Goal: Task Accomplishment & Management: Manage account settings

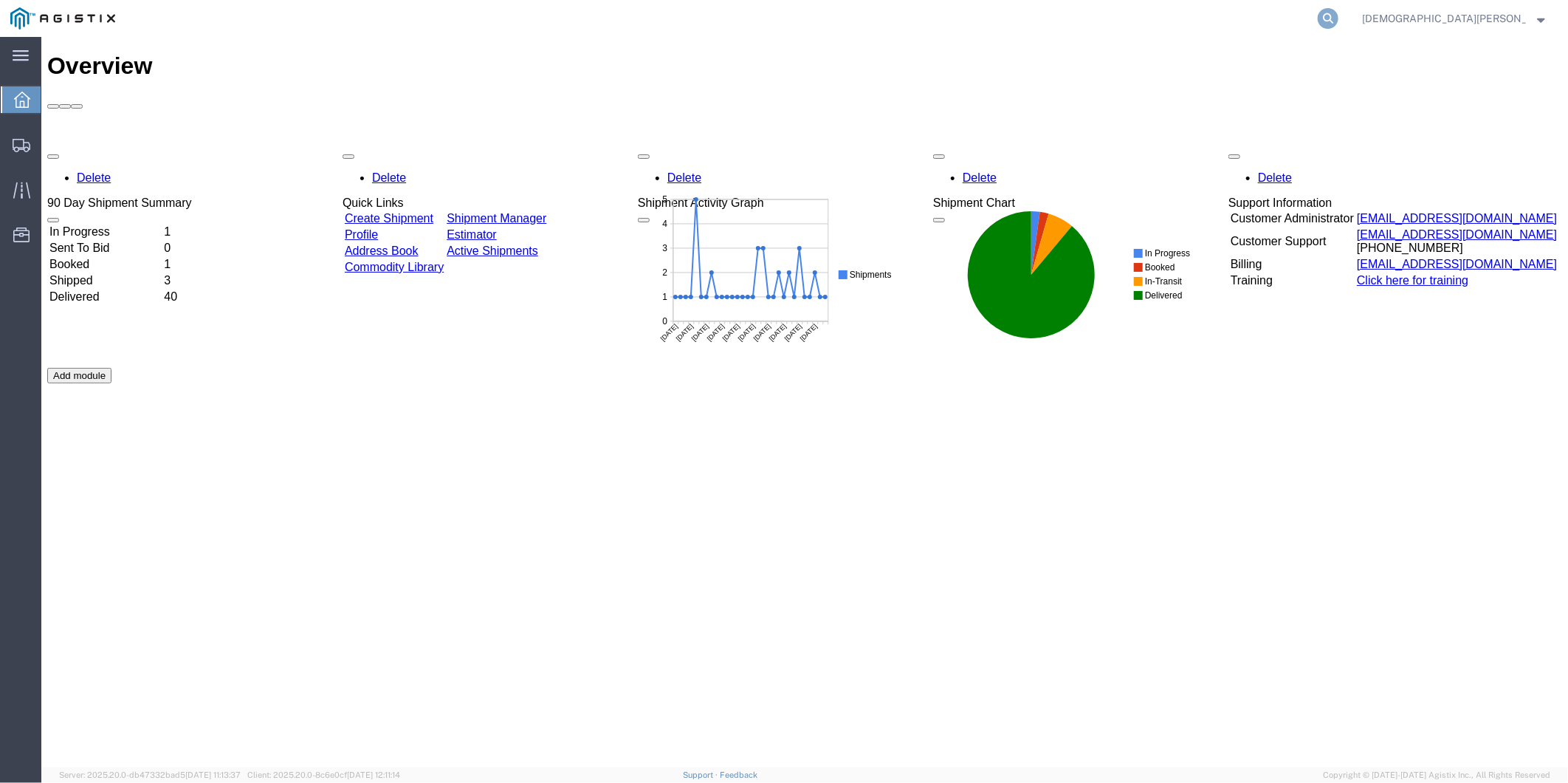
click at [1339, 16] on icon at bounding box center [1328, 18] width 20 height 20
click at [1093, 28] on input "search" at bounding box center [1094, 18] width 449 height 36
paste input "55025091"
type input "55025091"
click at [1339, 15] on icon at bounding box center [1328, 18] width 20 height 20
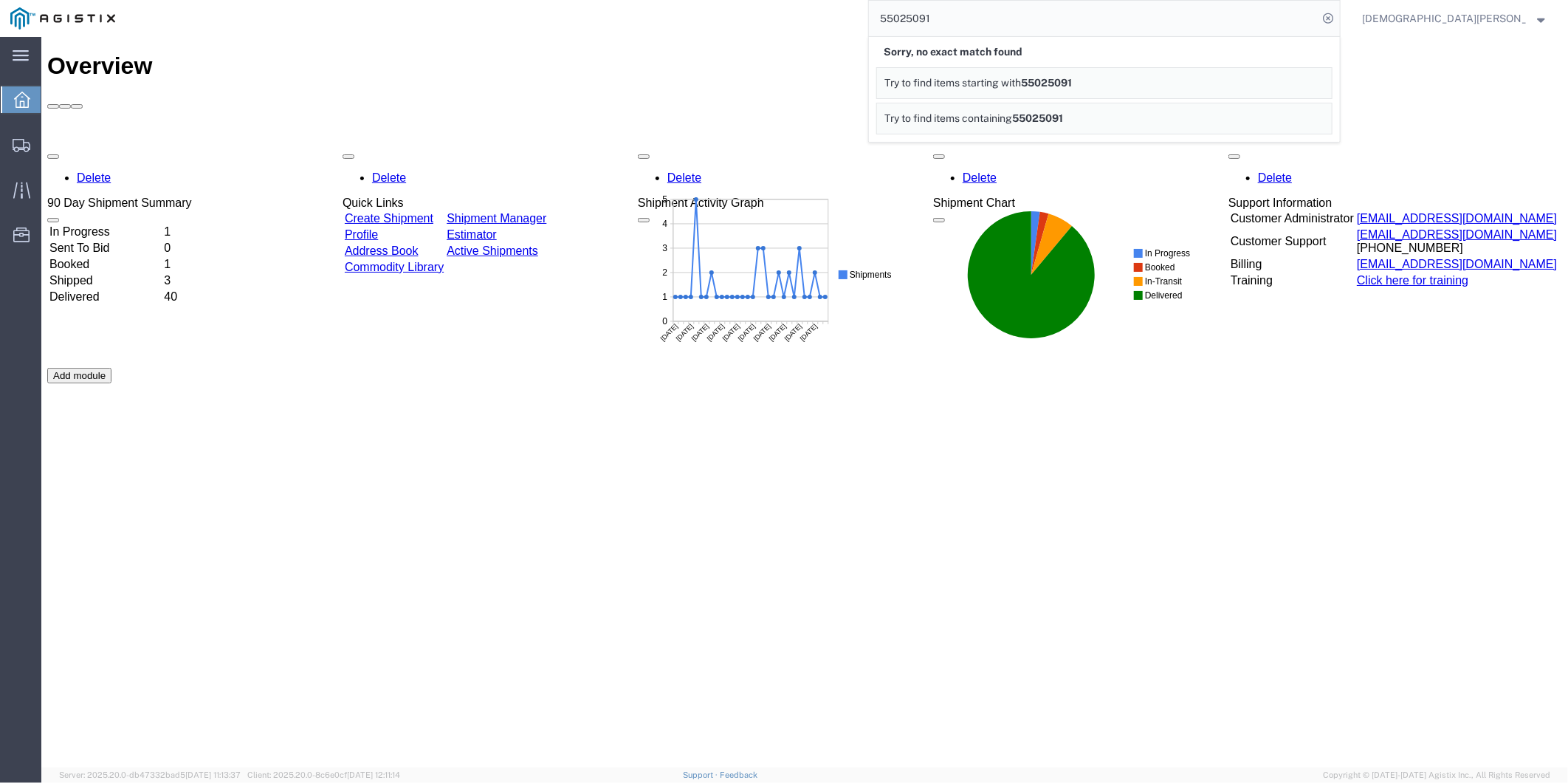
click at [1480, 31] on div "[DEMOGRAPHIC_DATA][PERSON_NAME]" at bounding box center [1454, 18] width 207 height 37
click at [1480, 25] on span "[DEMOGRAPHIC_DATA][PERSON_NAME]" at bounding box center [1444, 18] width 164 height 16
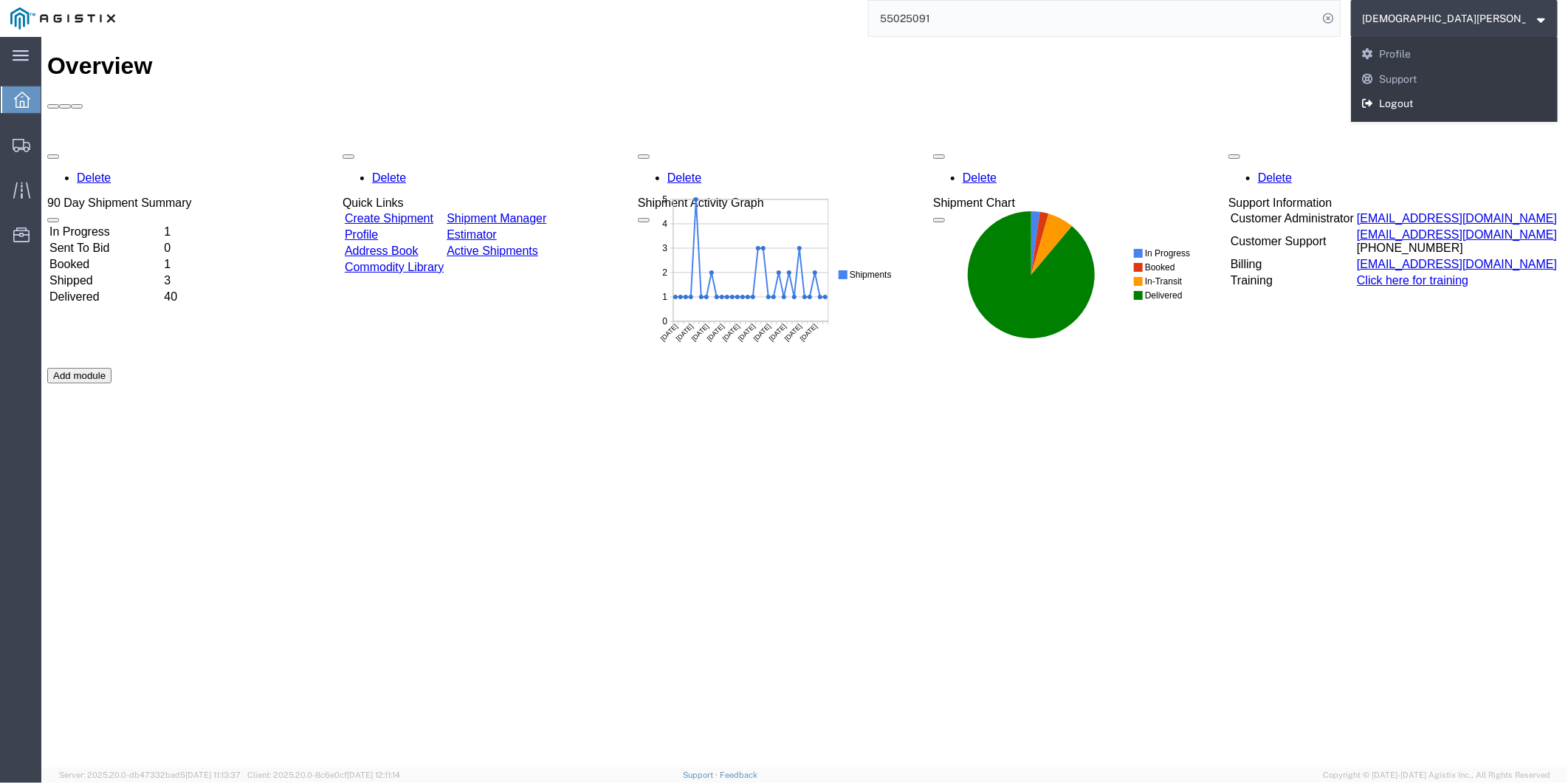
click at [1463, 105] on link "Logout" at bounding box center [1454, 104] width 207 height 25
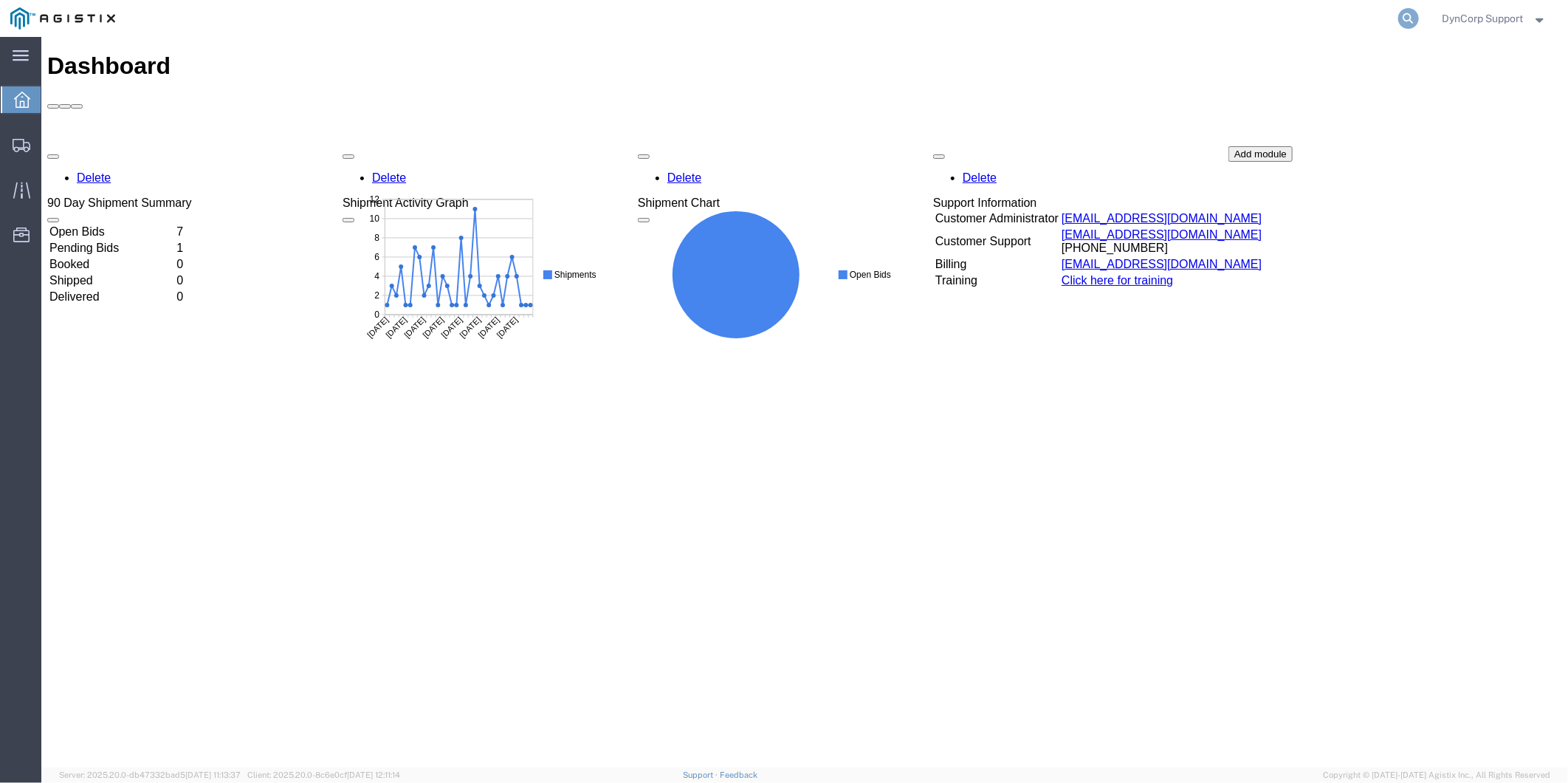
click at [1410, 25] on icon at bounding box center [1408, 18] width 20 height 20
click at [1265, 20] on input "search" at bounding box center [1174, 18] width 449 height 36
paste input "55025091"
type input "55025091"
click at [1399, 17] on icon at bounding box center [1408, 18] width 20 height 20
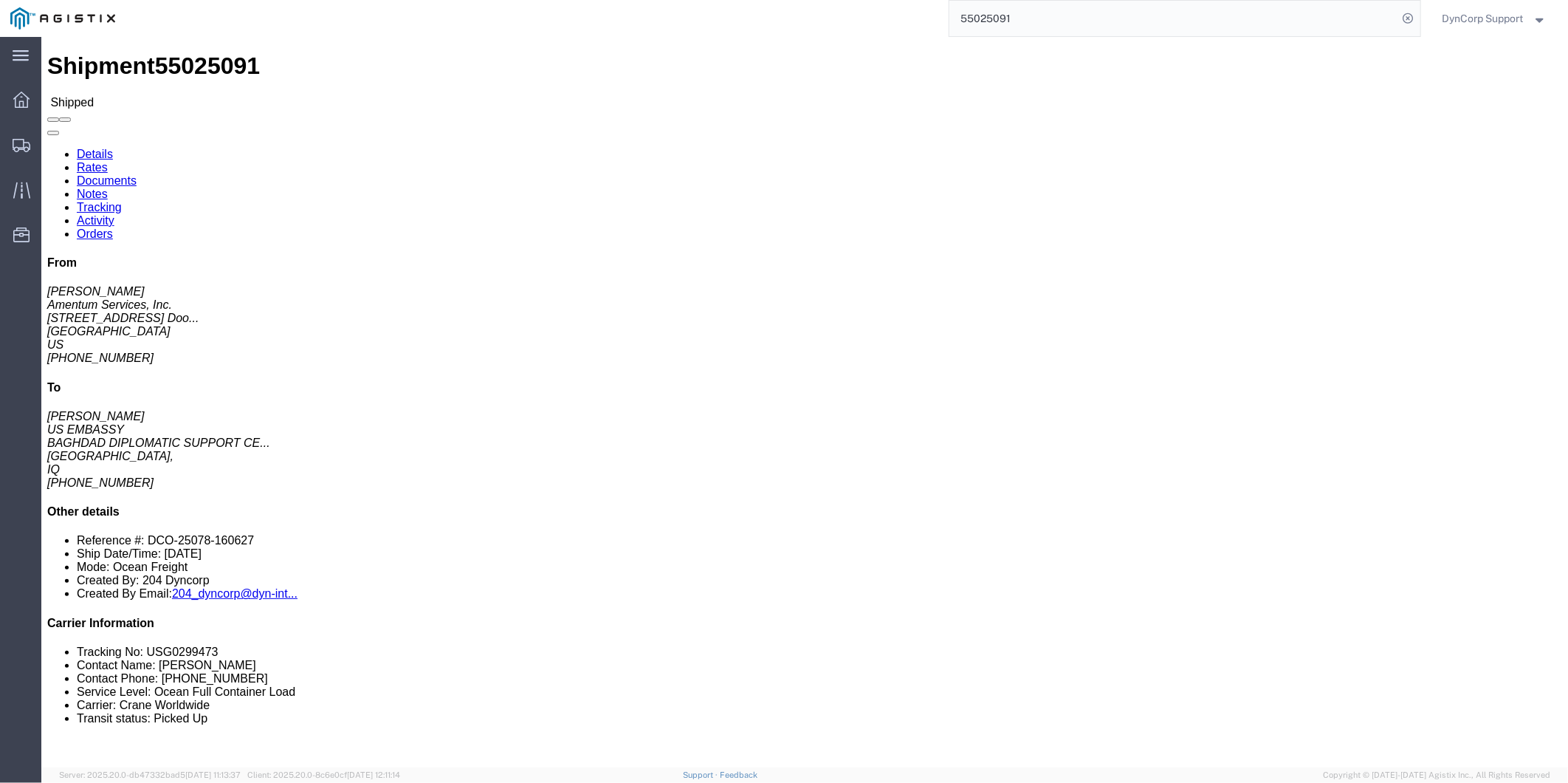
click link "Tracking"
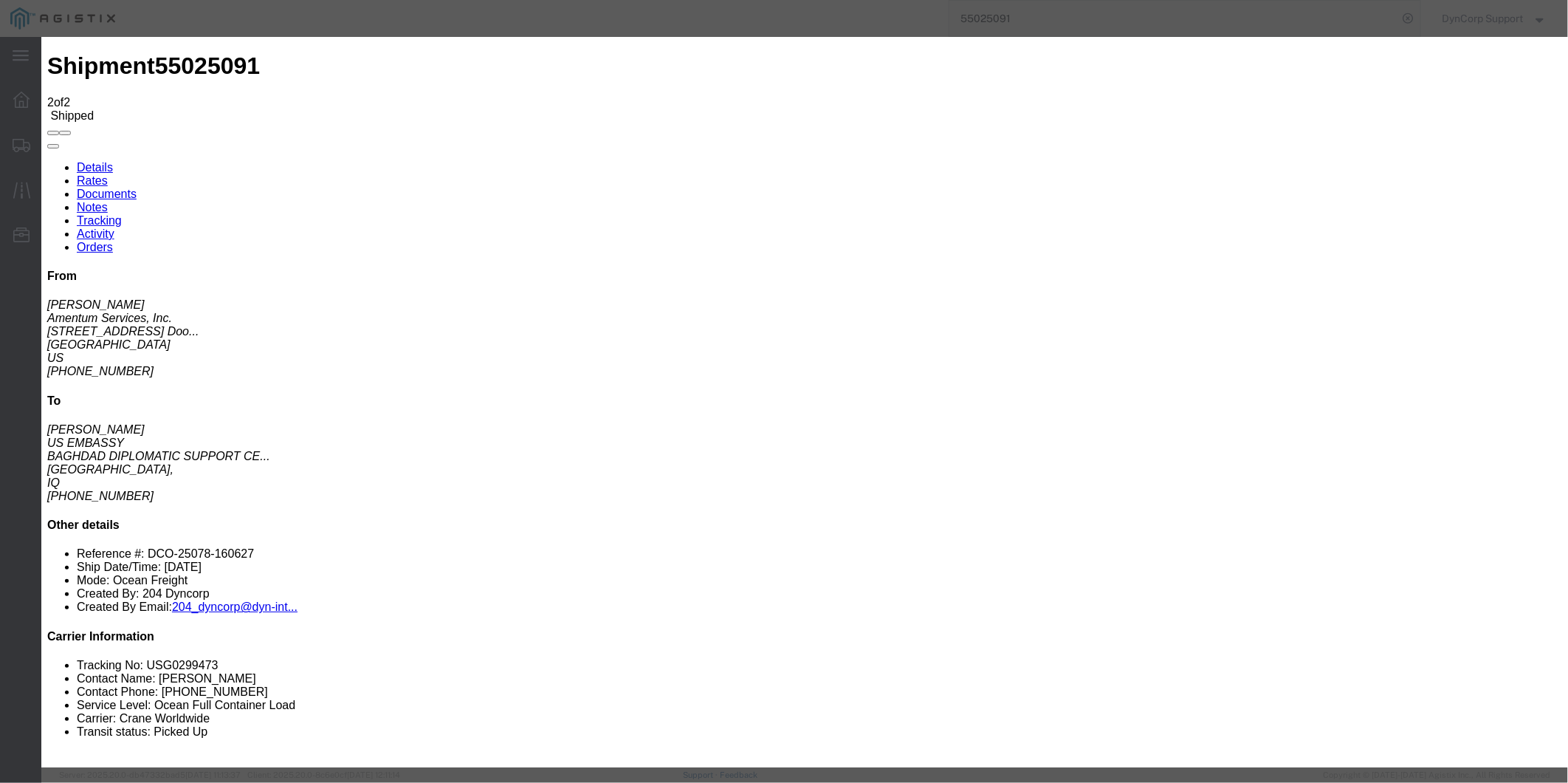
type input "10/06/2025"
type input "12:00 PM"
type input "10/04/2025"
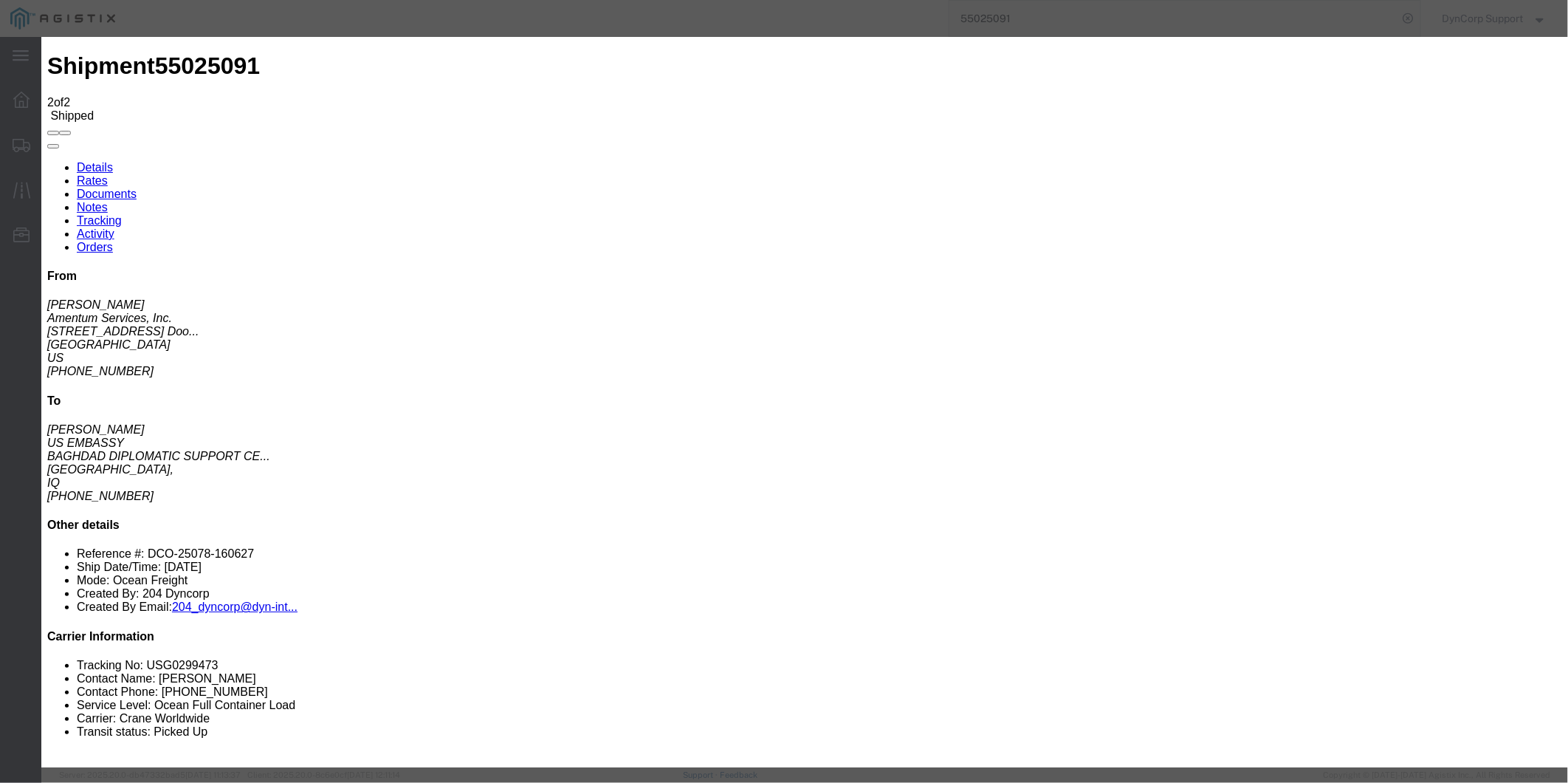
type input "3:00 PM"
select select "DELIVRED"
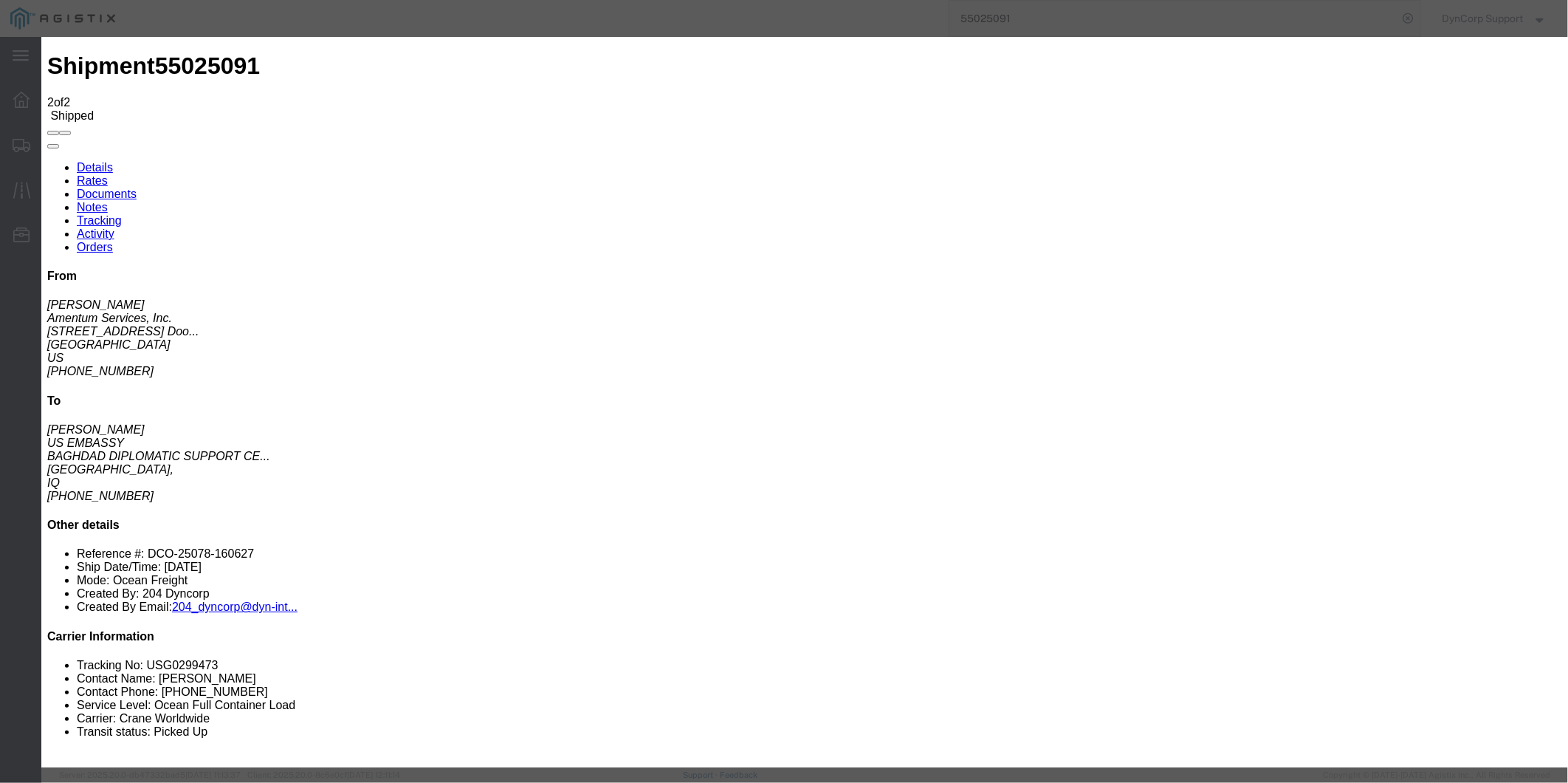
select select "{"pickupDeliveryInfoId": "119293173","pickupOrDelivery": "D","stopNum": "100","…"
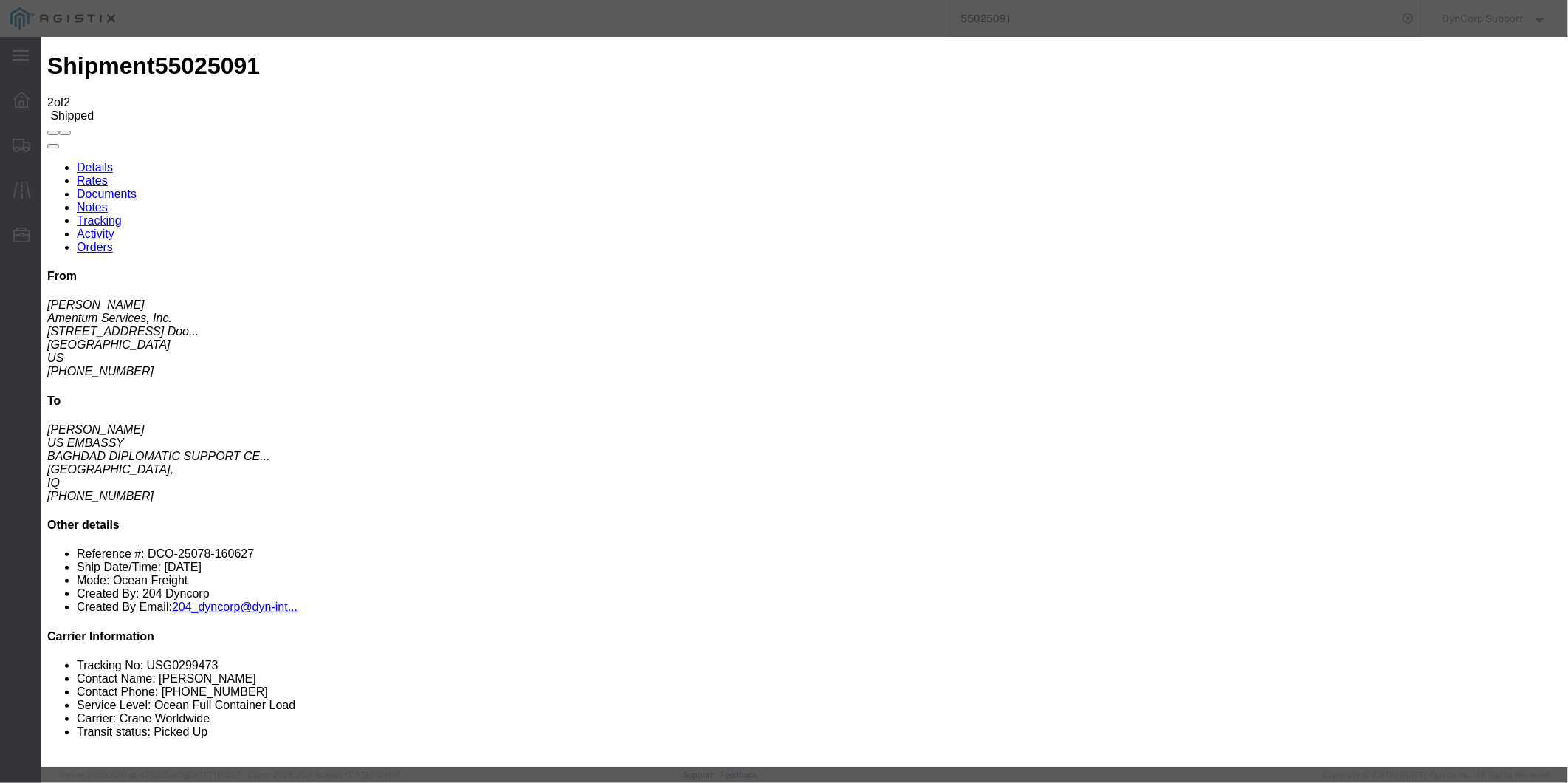
select select "IQ"
type input "BAGHDAD"
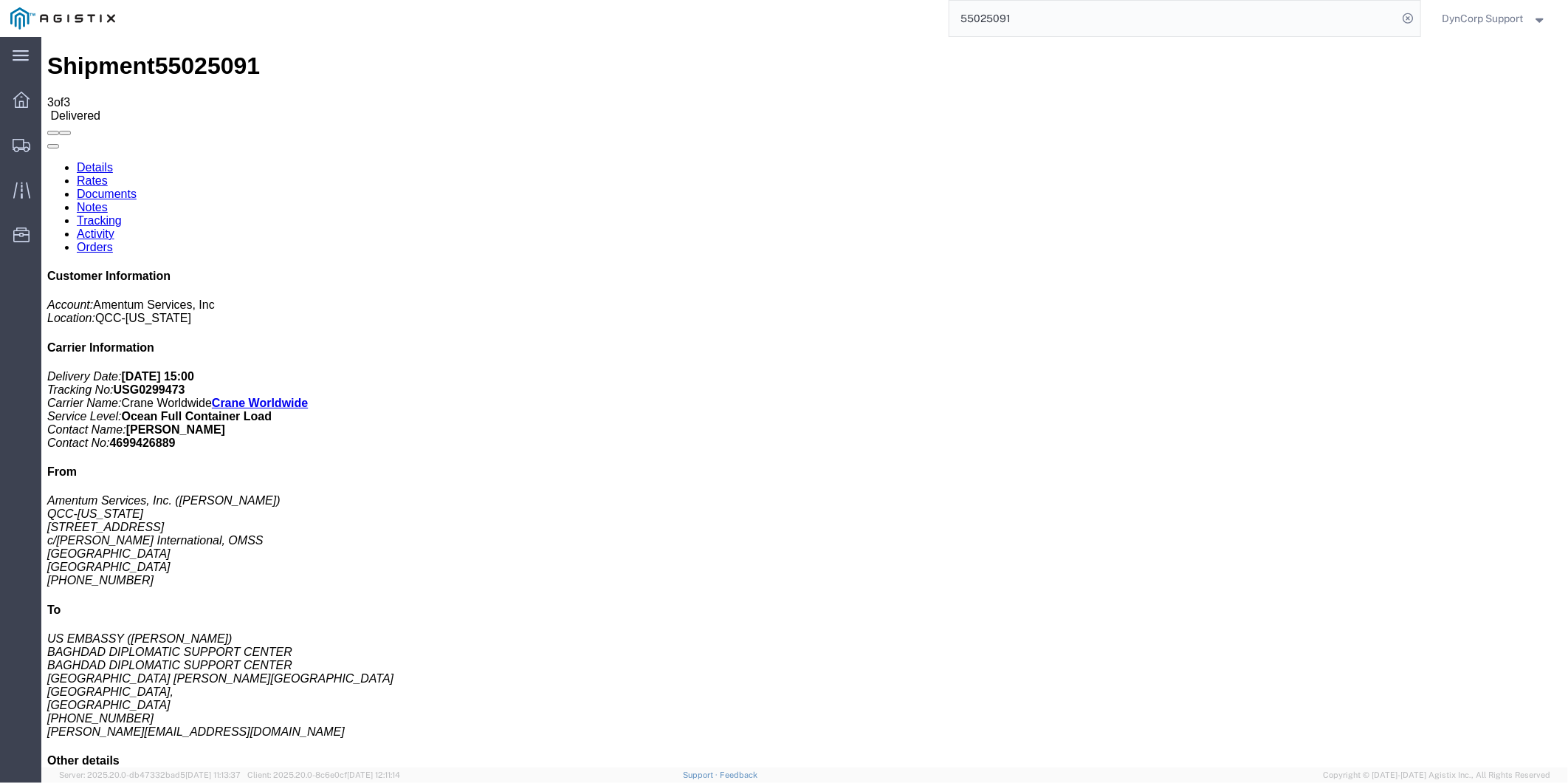
click at [1109, 11] on input "55025091" at bounding box center [1174, 18] width 449 height 36
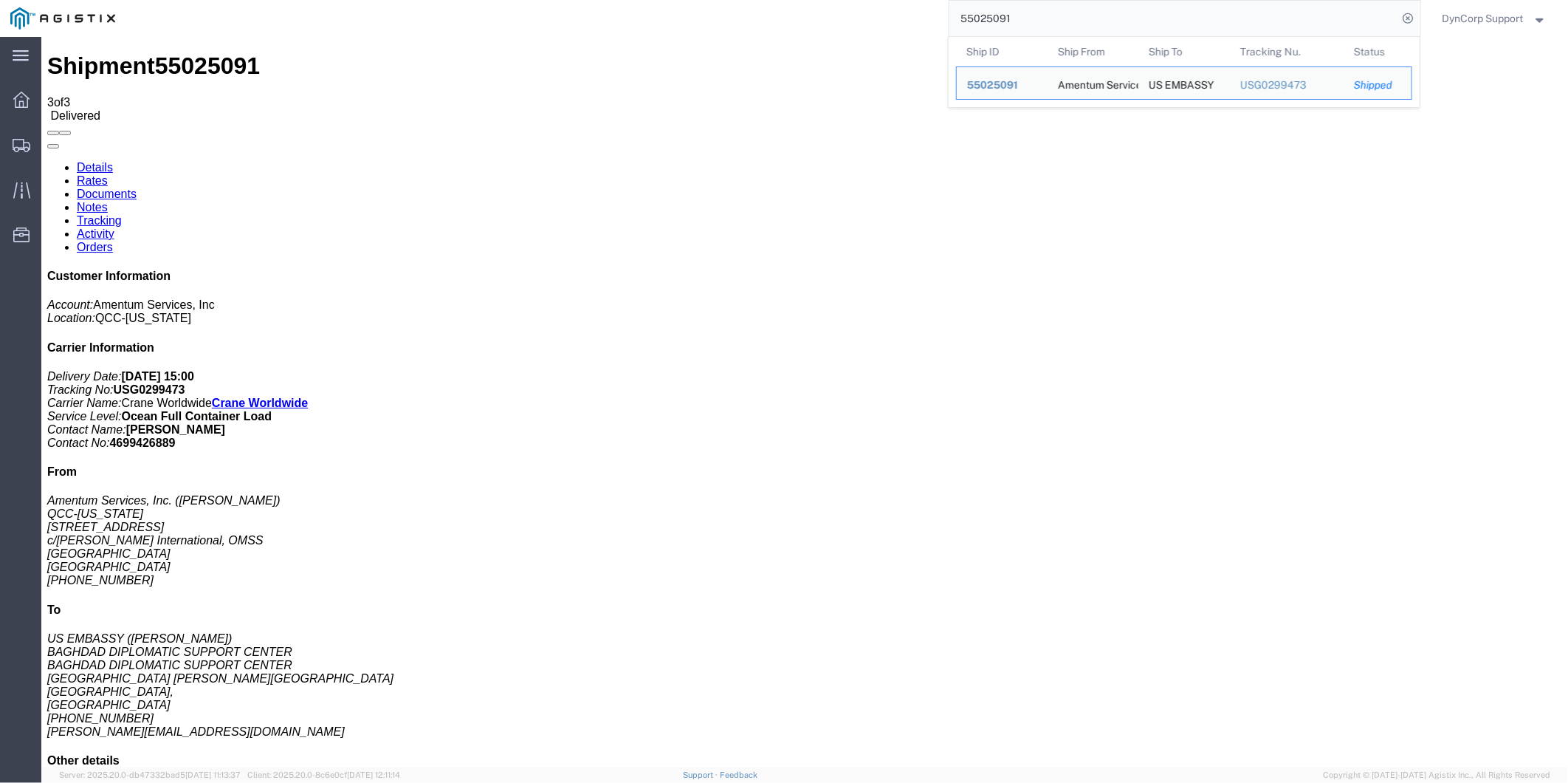
drag, startPoint x: 941, startPoint y: 16, endPoint x: 849, endPoint y: 15, distance: 92.0
click at [856, 15] on div "55025091 Ship ID Ship From Ship To Tracking Nu. Status Ship ID 55025091 Ship Fr…" at bounding box center [772, 18] width 1295 height 37
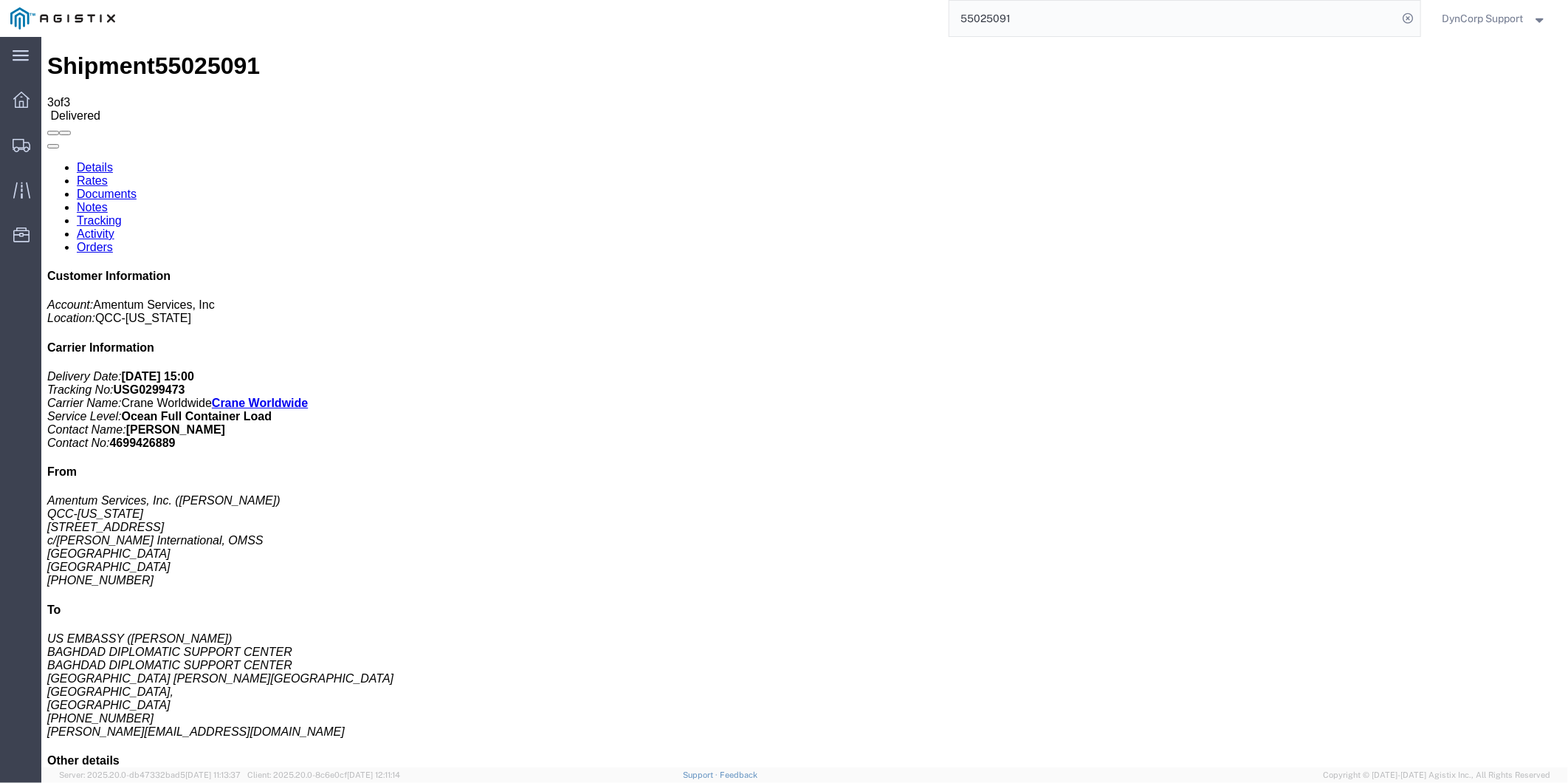
paste input "45015"
click at [1404, 11] on icon at bounding box center [1408, 18] width 20 height 20
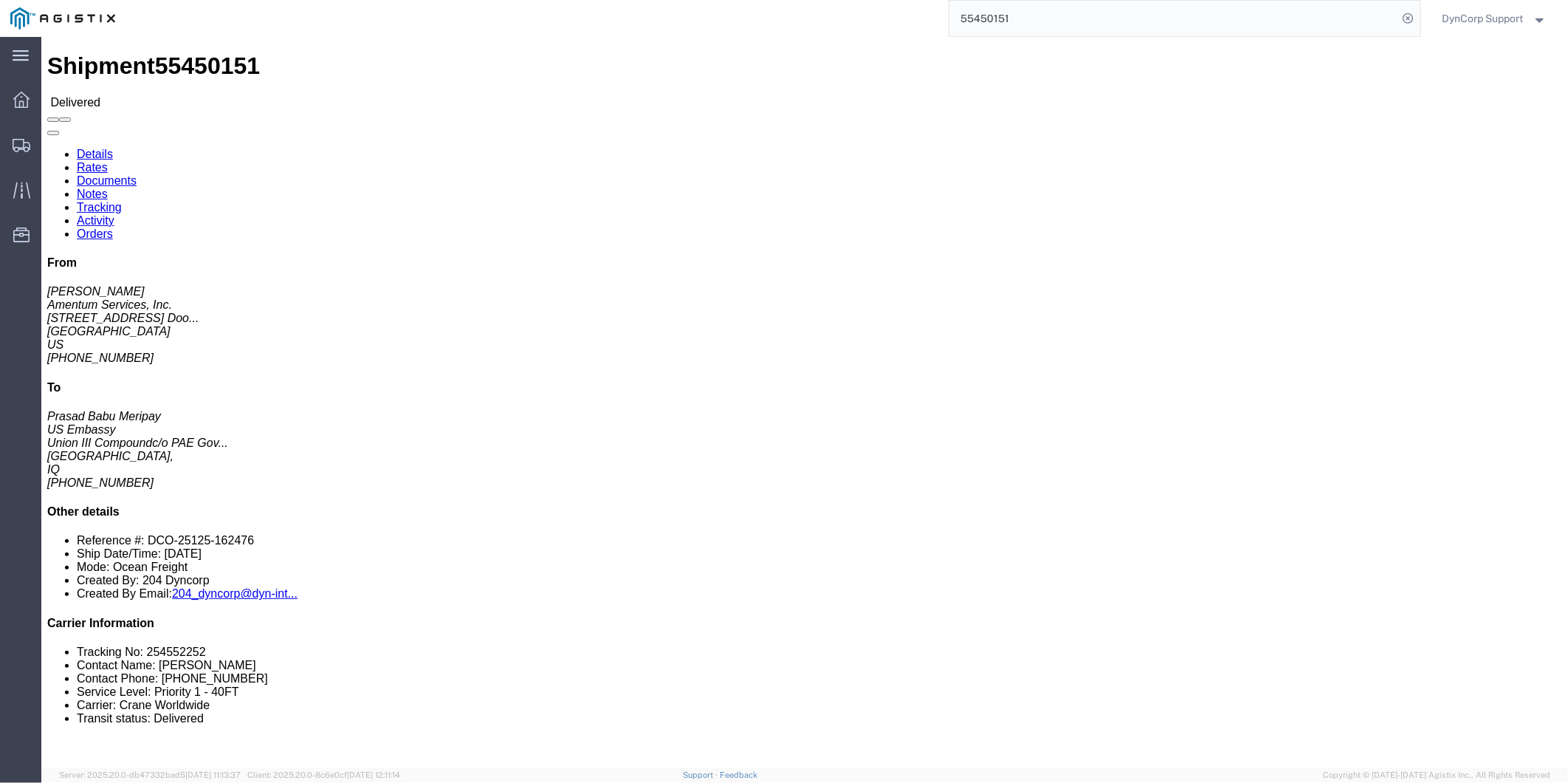
click link "Tracking"
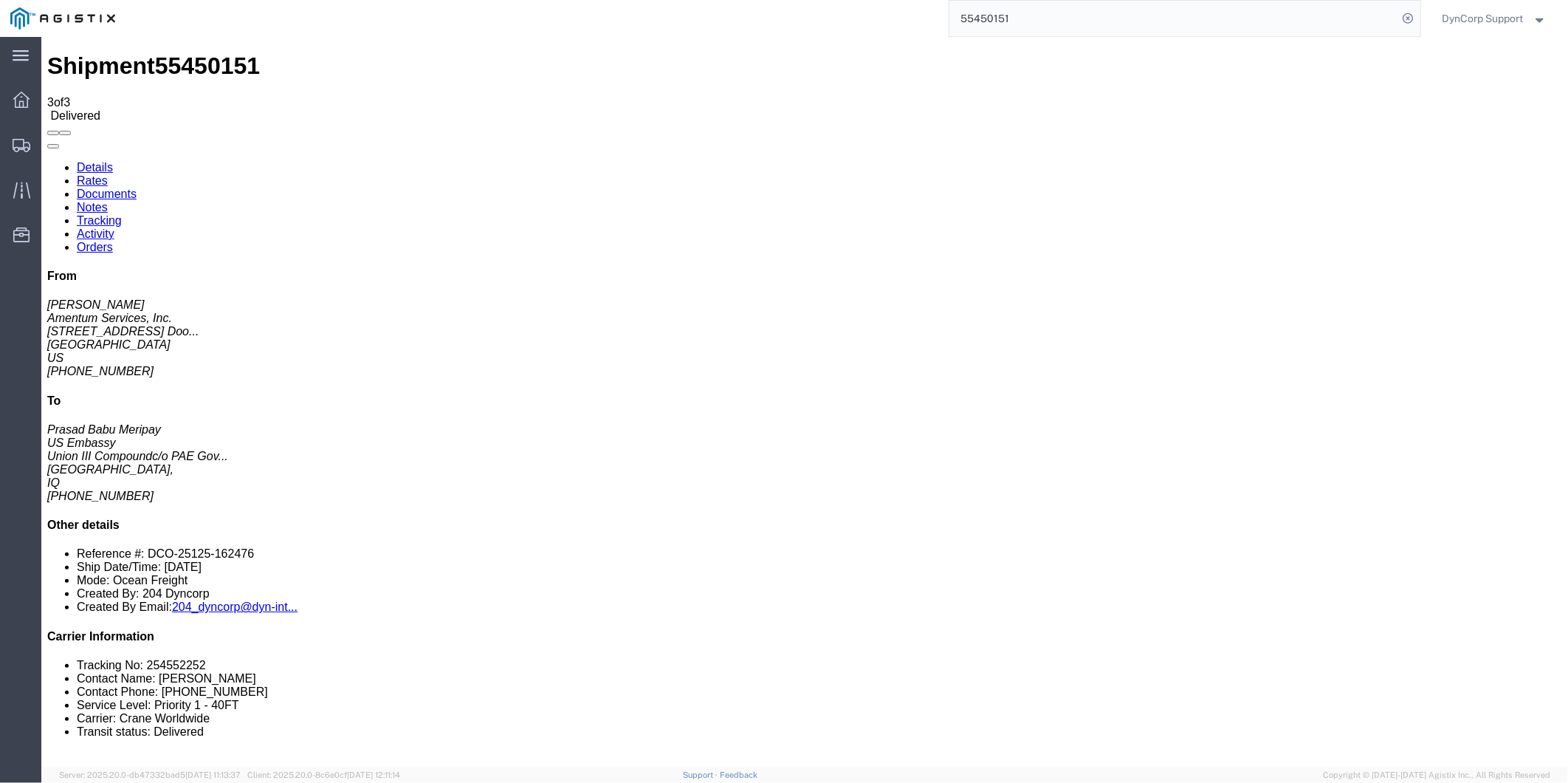
click at [1045, 10] on input "55450151" at bounding box center [1174, 18] width 449 height 36
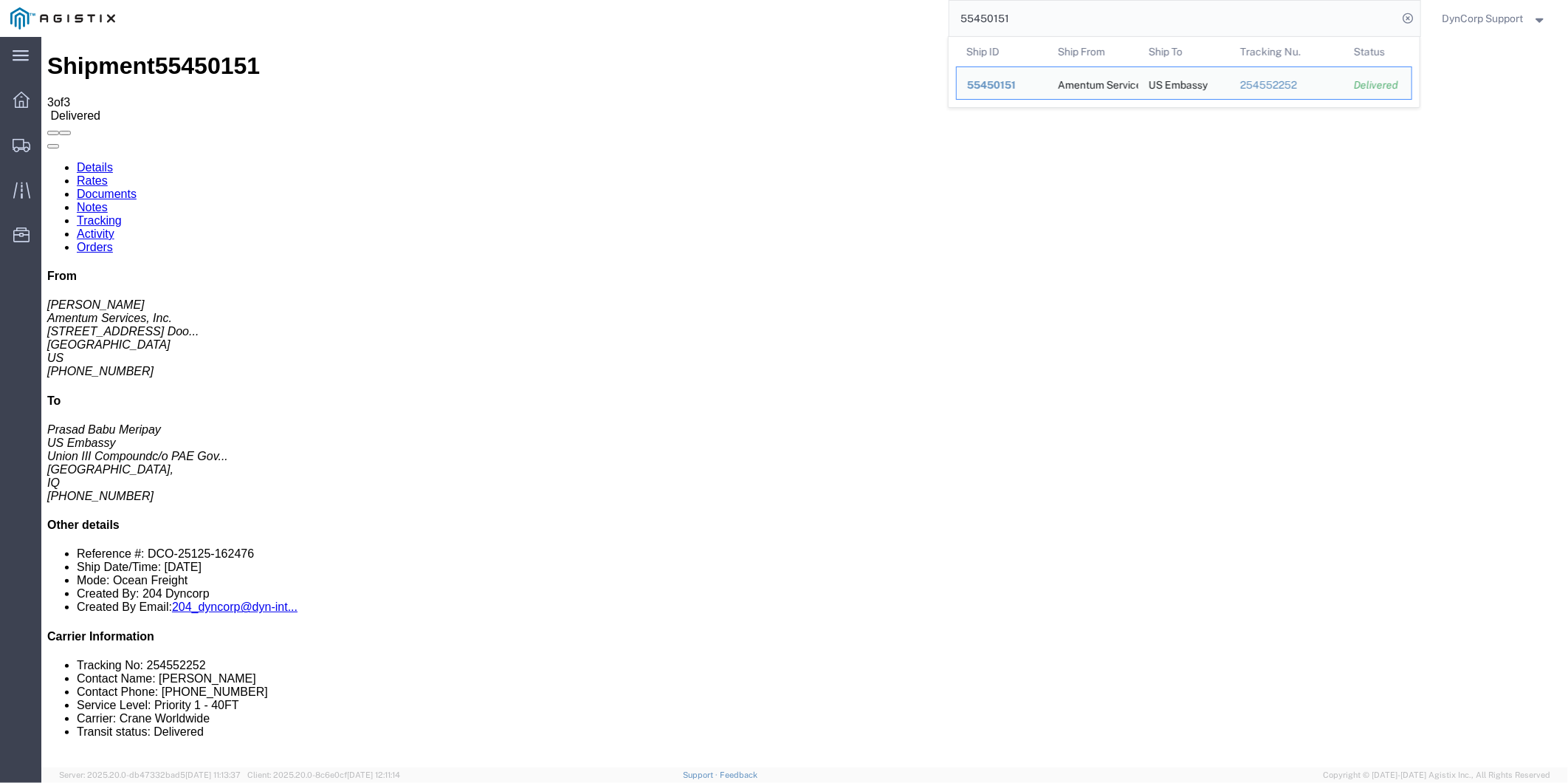
drag, startPoint x: 1051, startPoint y: 15, endPoint x: 638, endPoint y: -16, distance: 414.2
click at [638, 0] on html "main_menu Created with Sketch. Collapse Menu Dashboard Shipments Traffic Resour…" at bounding box center [784, 392] width 1568 height 783
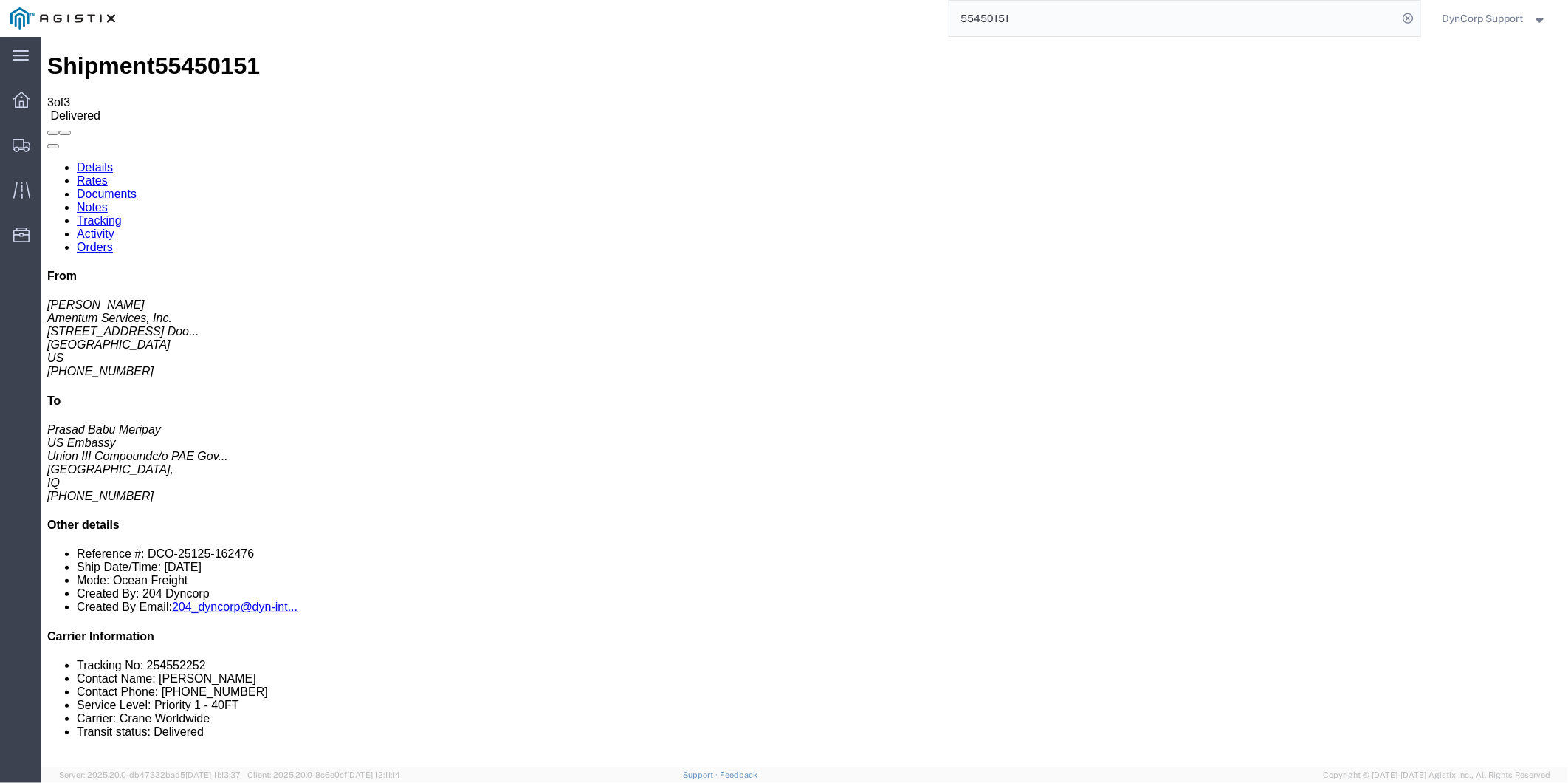
paste input "4470154"
click at [1406, 17] on icon at bounding box center [1408, 18] width 20 height 20
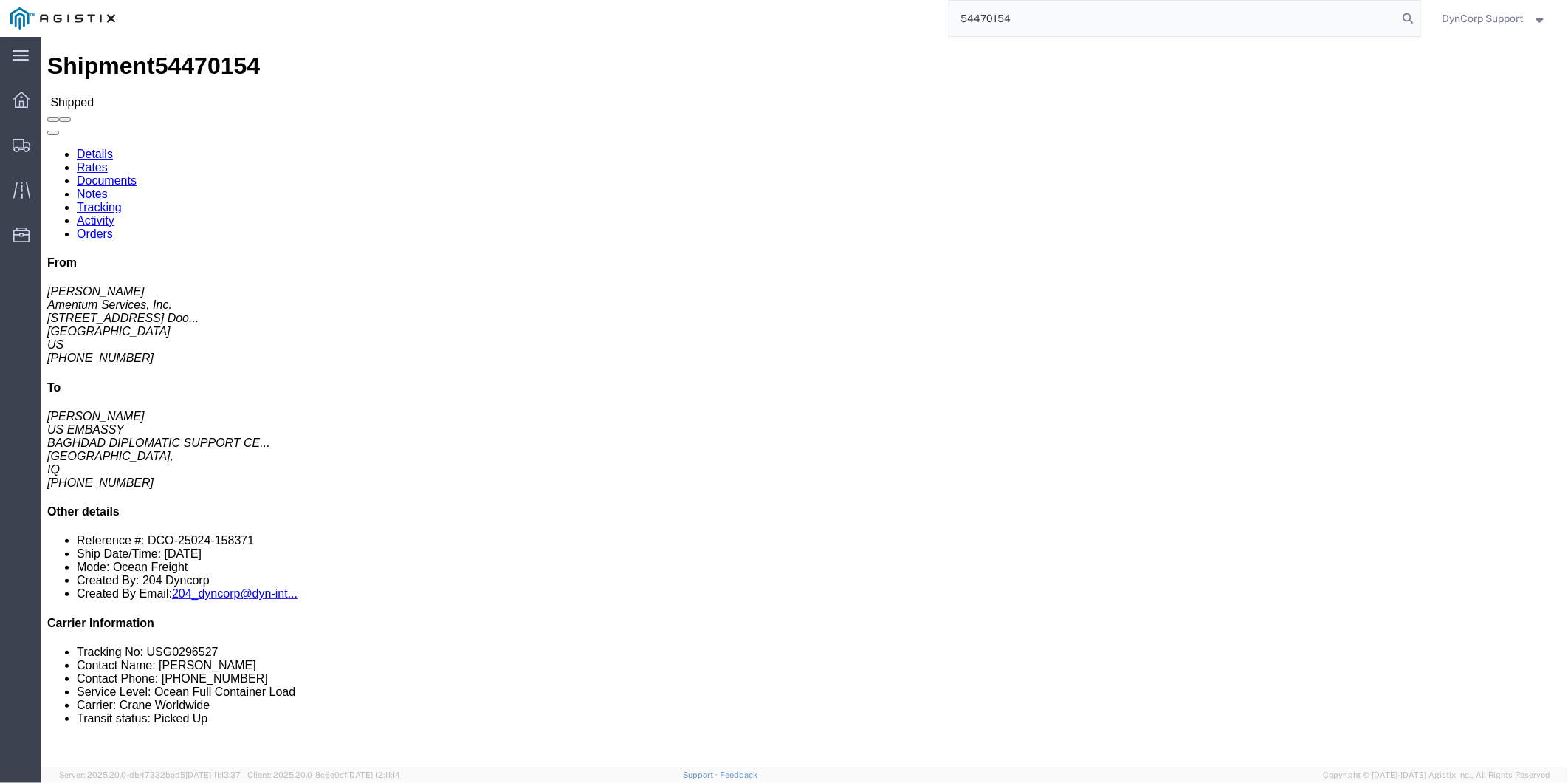
type input "54470154"
click link "Tracking"
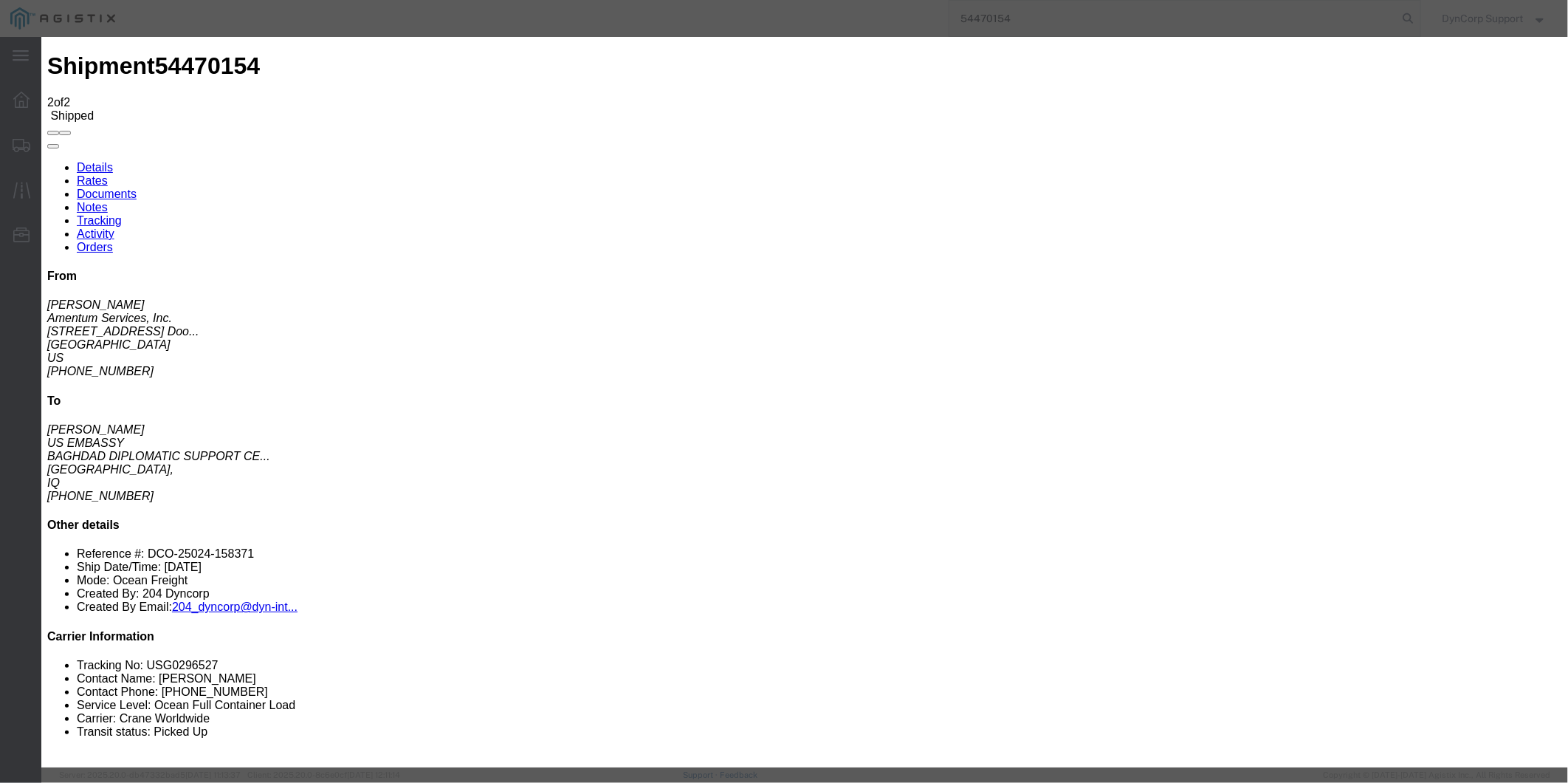
type input "10/06/2025"
type input "12:00 PM"
type input "10/04/2025"
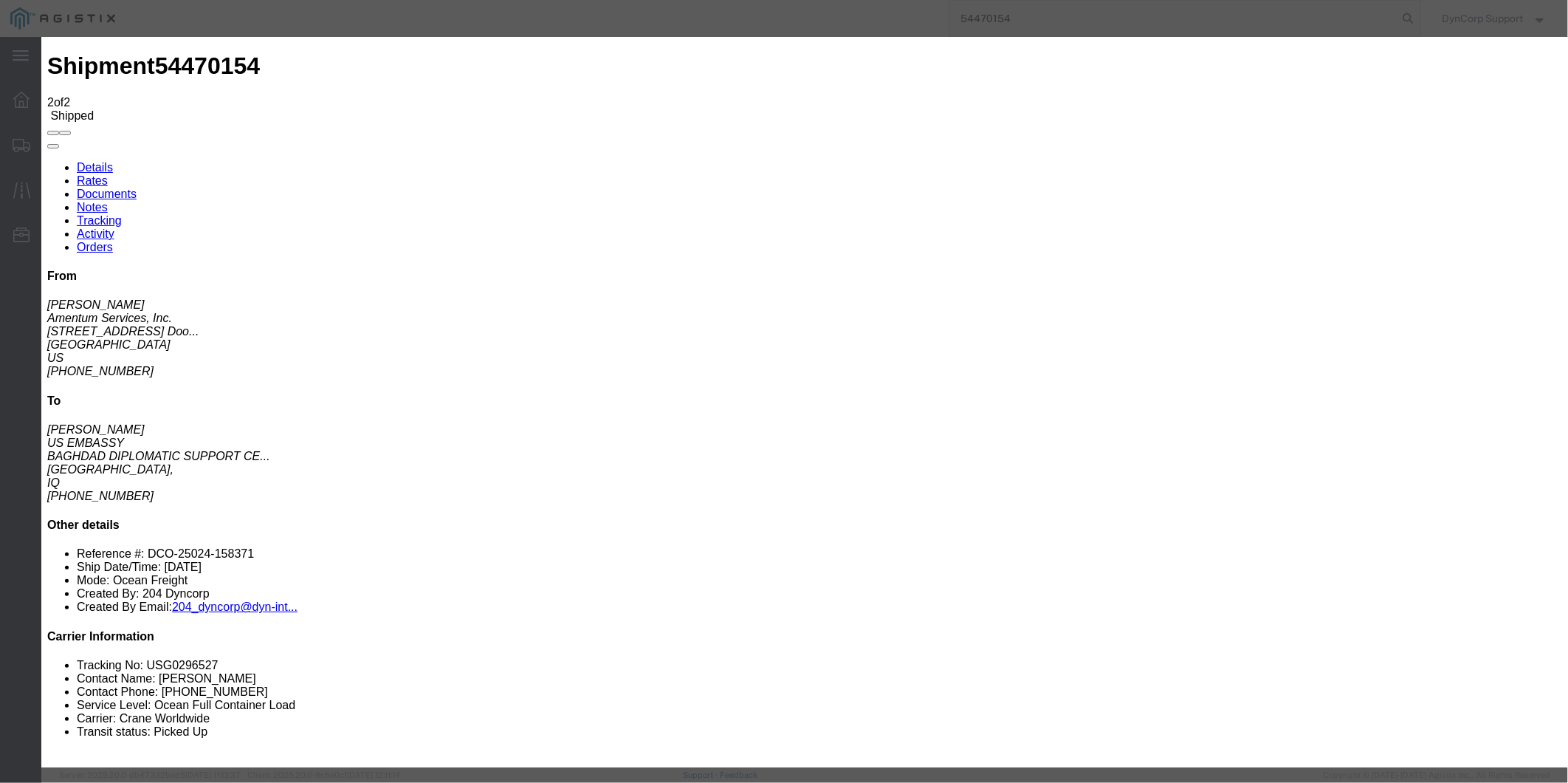
select select "DELIVRED"
drag, startPoint x: 1039, startPoint y: 179, endPoint x: 1032, endPoint y: 193, distance: 15.7
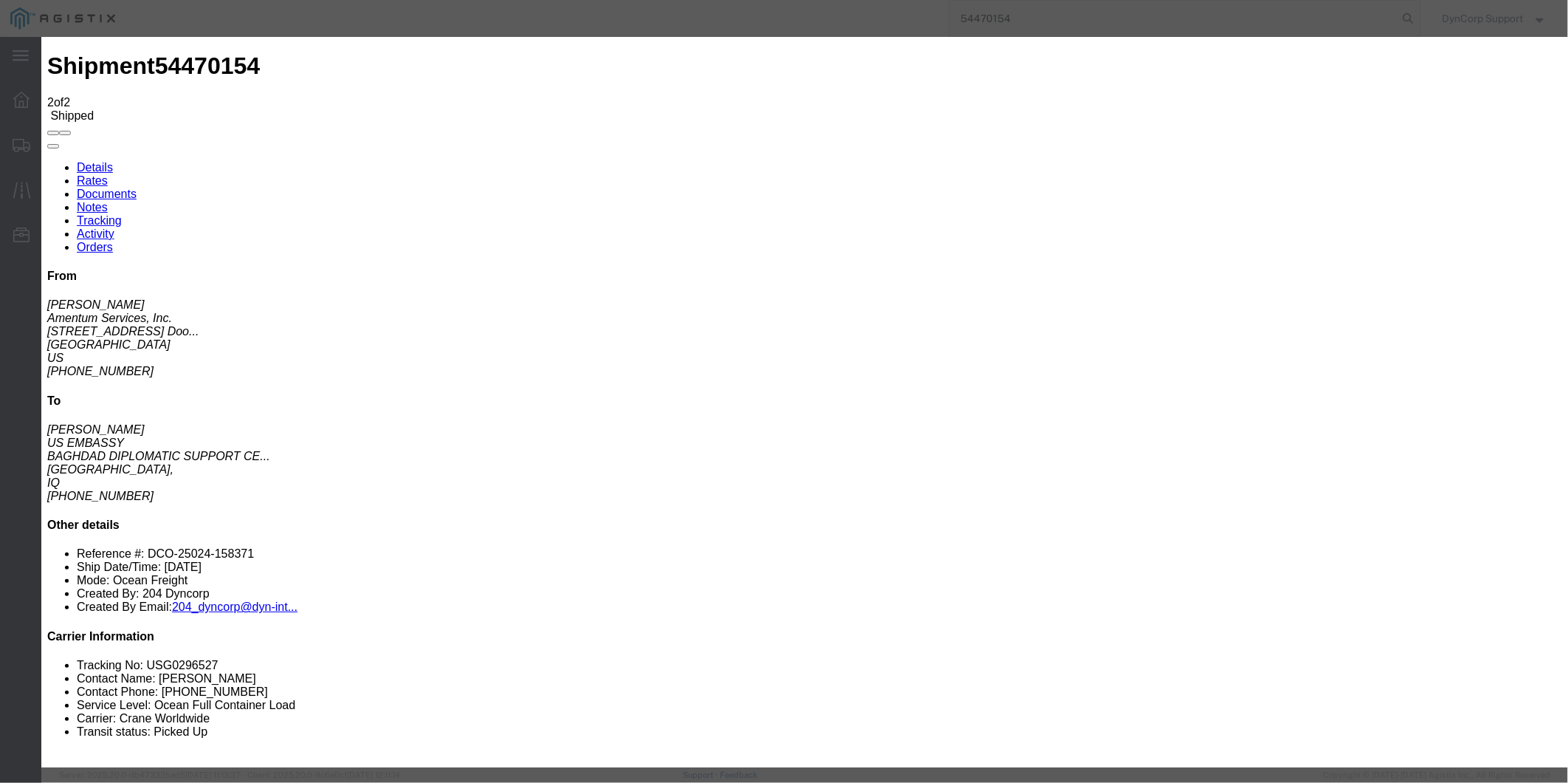
select select "{"pickupDeliveryInfoId": "118170455","pickupOrDelivery": "D","stopNum": "100","…"
select select "IQ"
type input "BAGHDAD"
